Goal: Complete application form

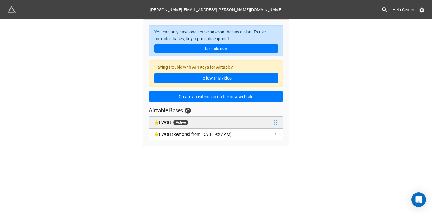
click at [253, 118] on link "⭐️EWOB Active" at bounding box center [216, 122] width 135 height 12
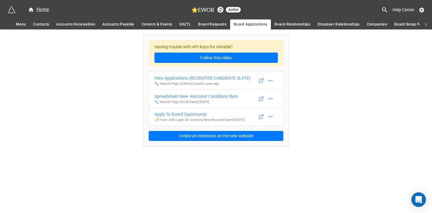
click at [283, 23] on span "Board Relationships" at bounding box center [292, 24] width 36 height 6
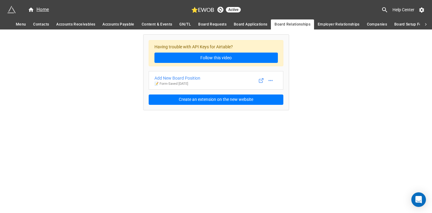
click at [43, 24] on span "Contacts" at bounding box center [41, 24] width 16 height 6
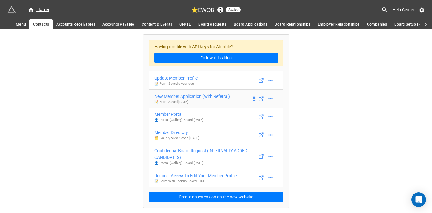
click at [230, 97] on div "New Member Application (With Referral)" at bounding box center [191, 96] width 75 height 7
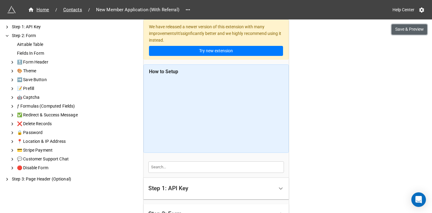
click at [404, 31] on button "Save & Preview" at bounding box center [410, 29] width 36 height 10
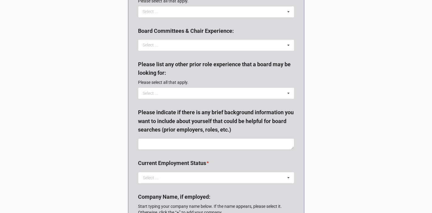
scroll to position [766, 0]
click at [276, 51] on div "Select ... Audit Chair Audit Committee Board Chair Capital Committee Chair Comp…" at bounding box center [216, 45] width 156 height 12
click at [279, 37] on b "Board Committees & Chair Experience:" at bounding box center [216, 31] width 156 height 11
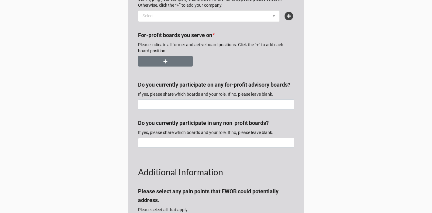
scroll to position [974, 0]
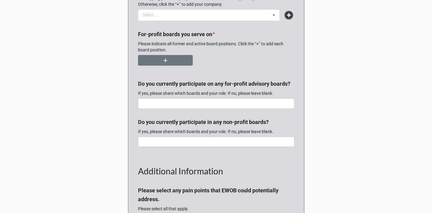
click at [169, 55] on div "For-profit boards you serve on * Please indicate all former and active board po…" at bounding box center [216, 42] width 156 height 25
click at [169, 66] on button "button" at bounding box center [165, 60] width 55 height 11
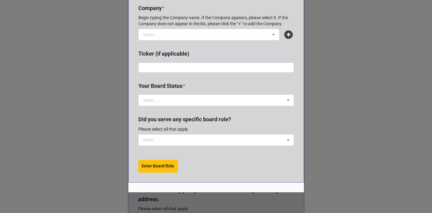
scroll to position [106, 0]
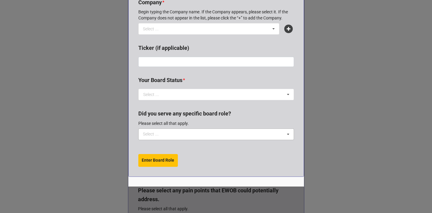
click at [244, 138] on div "Select ... Acquisition Integration Advisory Board Asset Liability Committee (AL…" at bounding box center [216, 135] width 156 height 12
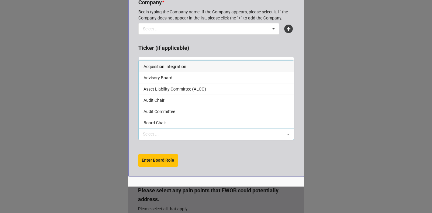
click at [252, 164] on div "Enter Board Role" at bounding box center [216, 160] width 156 height 13
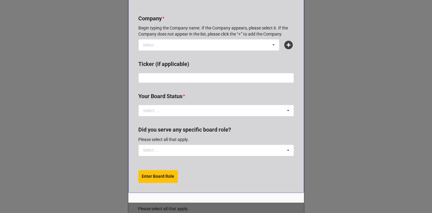
scroll to position [0, 0]
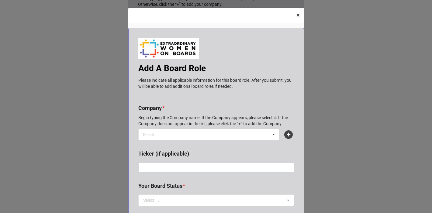
click at [296, 15] on span "×" at bounding box center [297, 15] width 3 height 7
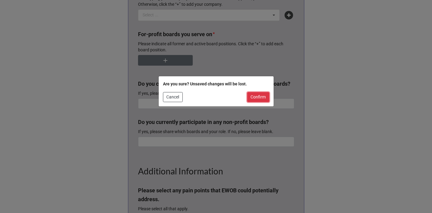
click at [255, 97] on button "Confirm" at bounding box center [258, 97] width 22 height 10
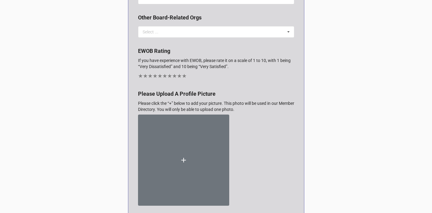
scroll to position [1378, 0]
